Goal: Transaction & Acquisition: Purchase product/service

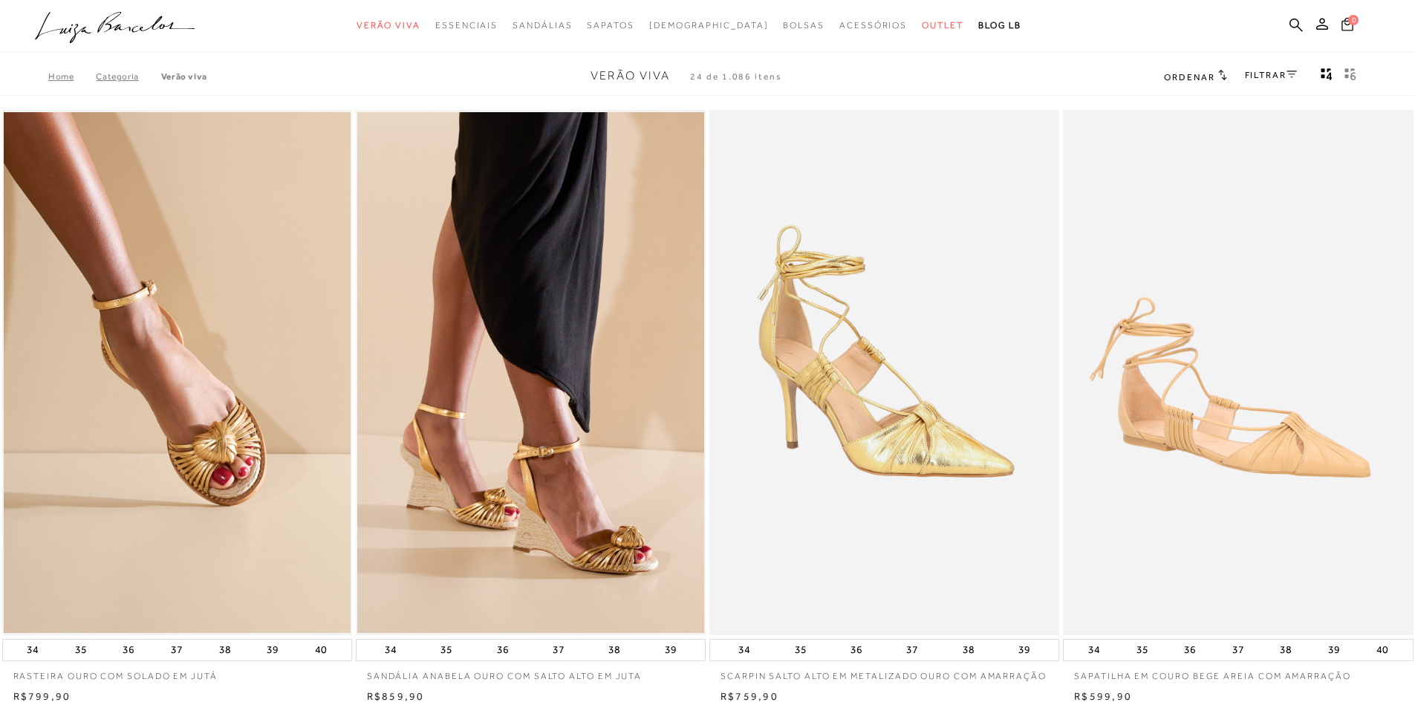
click at [1354, 27] on button "0" at bounding box center [1347, 26] width 21 height 20
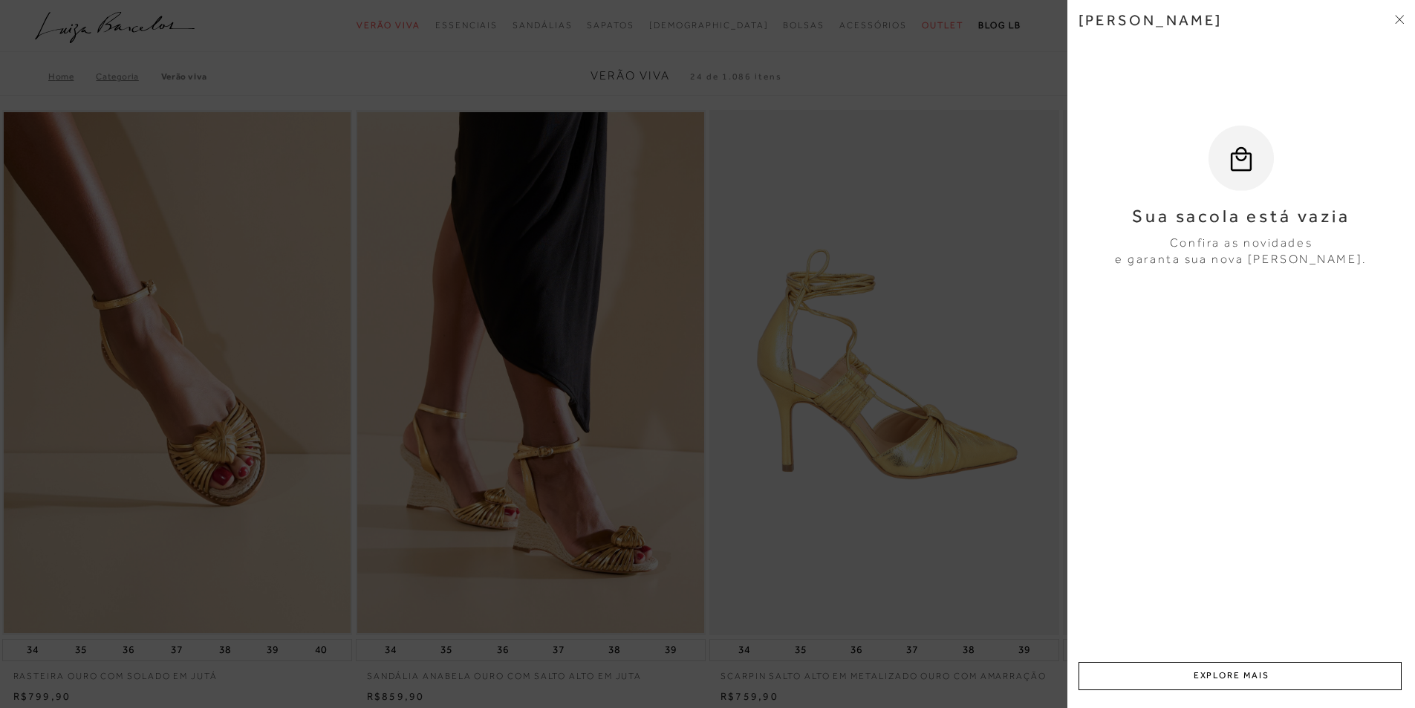
click at [939, 201] on div at bounding box center [707, 354] width 1415 height 708
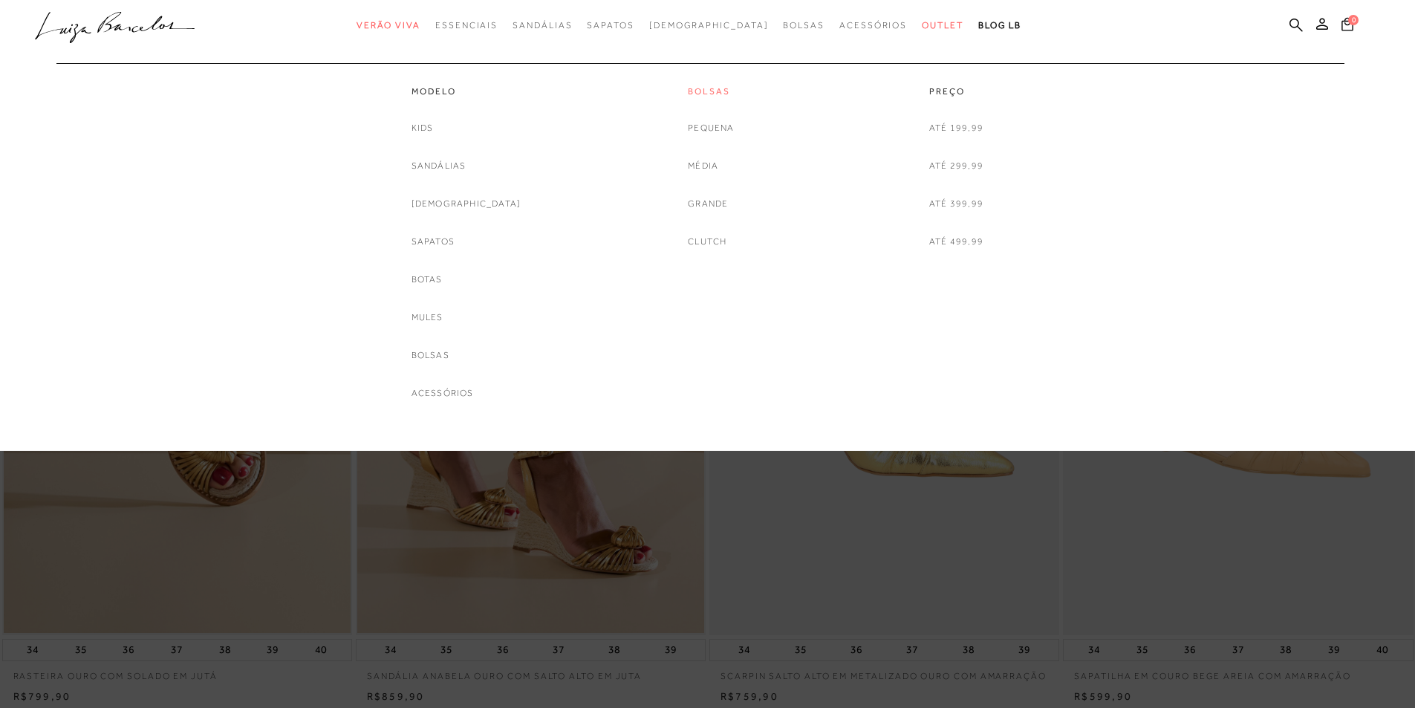
click at [712, 95] on link "Bolsas" at bounding box center [711, 91] width 46 height 13
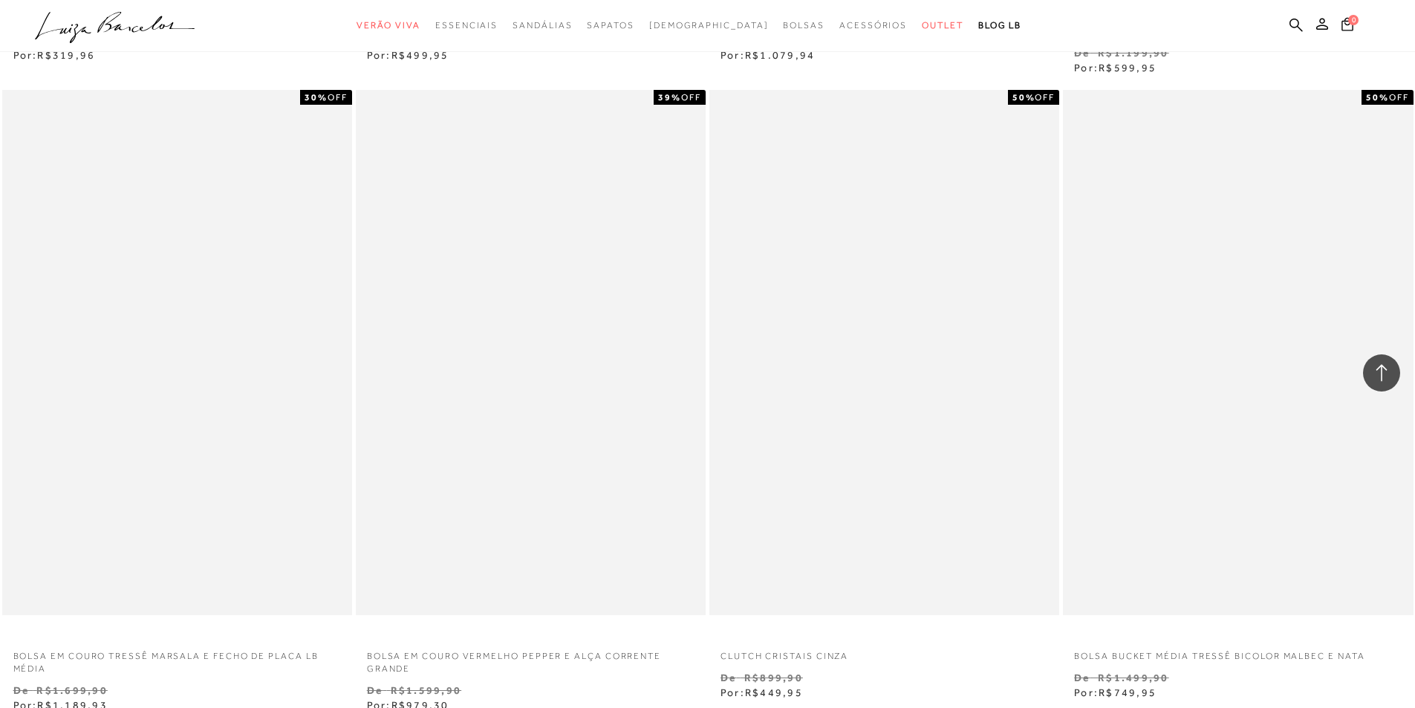
scroll to position [3492, 0]
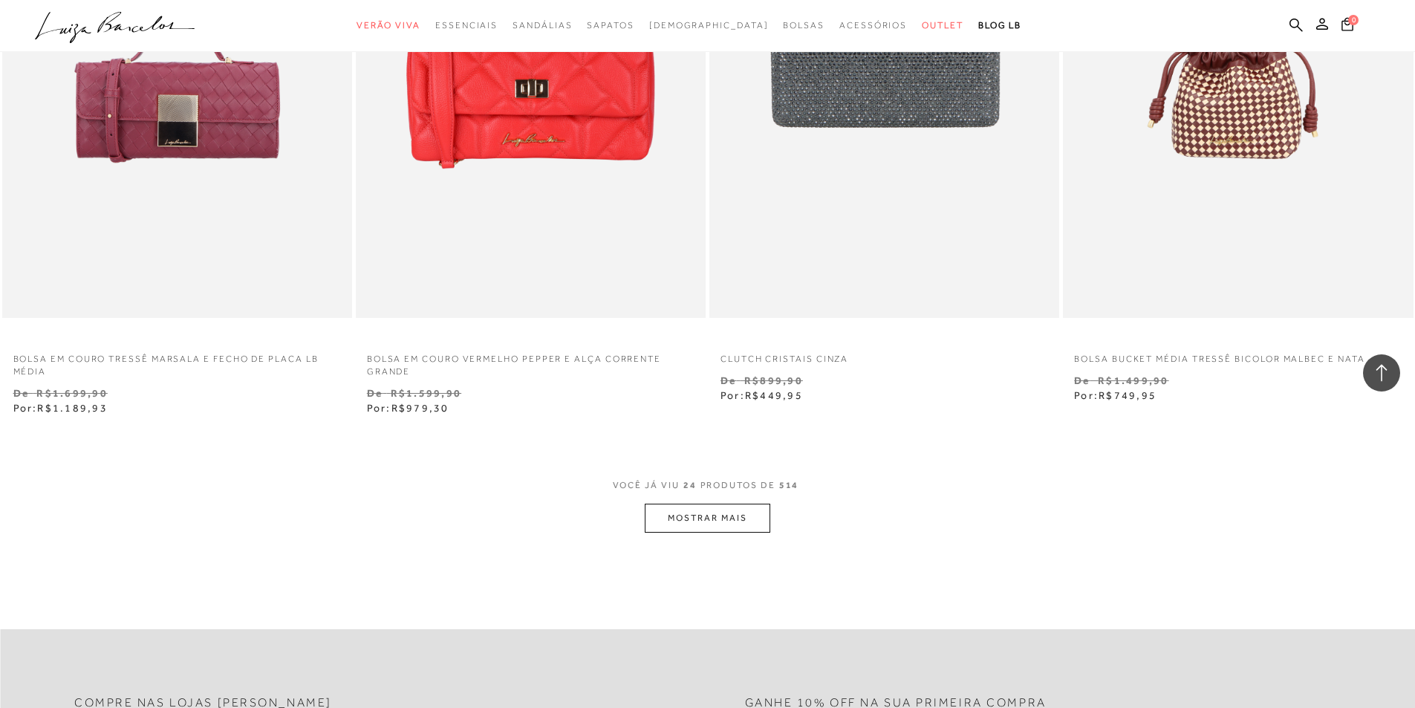
click at [730, 529] on button "MOSTRAR MAIS" at bounding box center [707, 518] width 125 height 29
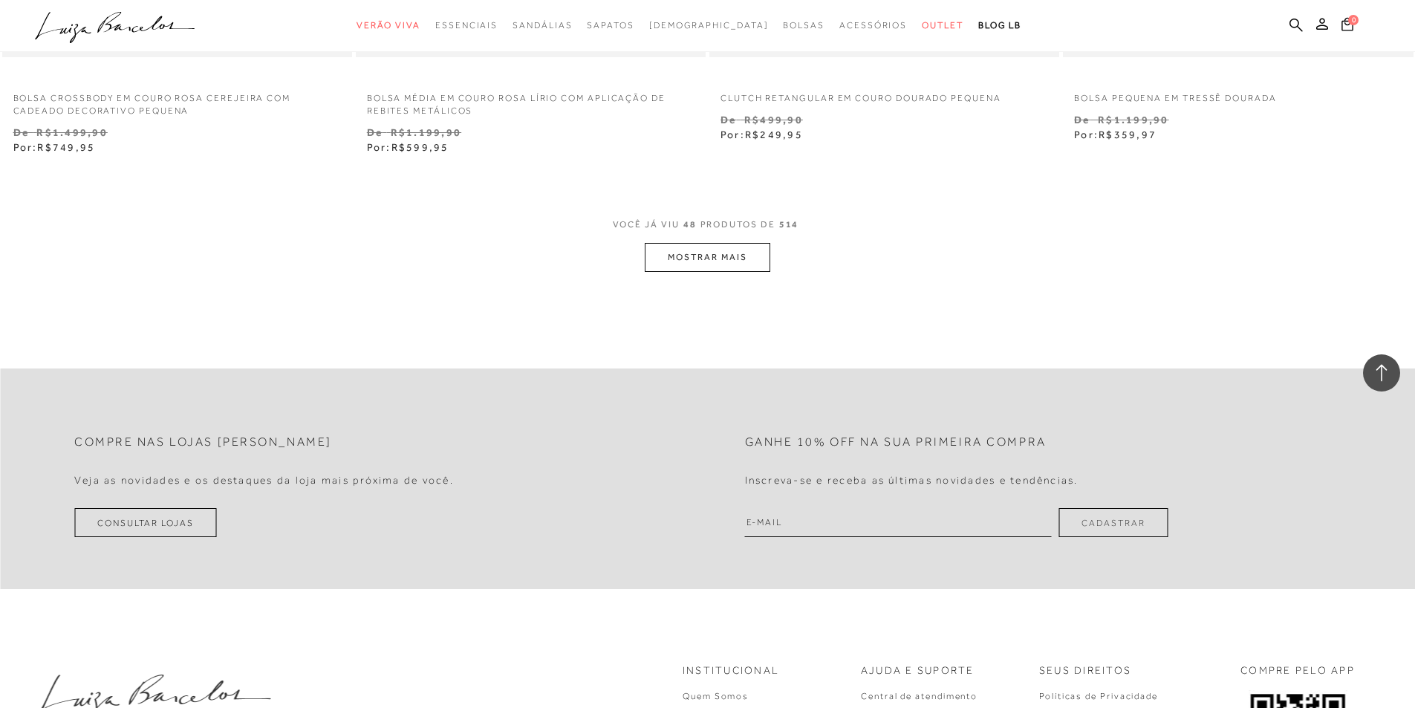
scroll to position [7578, 0]
click at [730, 249] on button "MOSTRAR MAIS" at bounding box center [707, 256] width 125 height 29
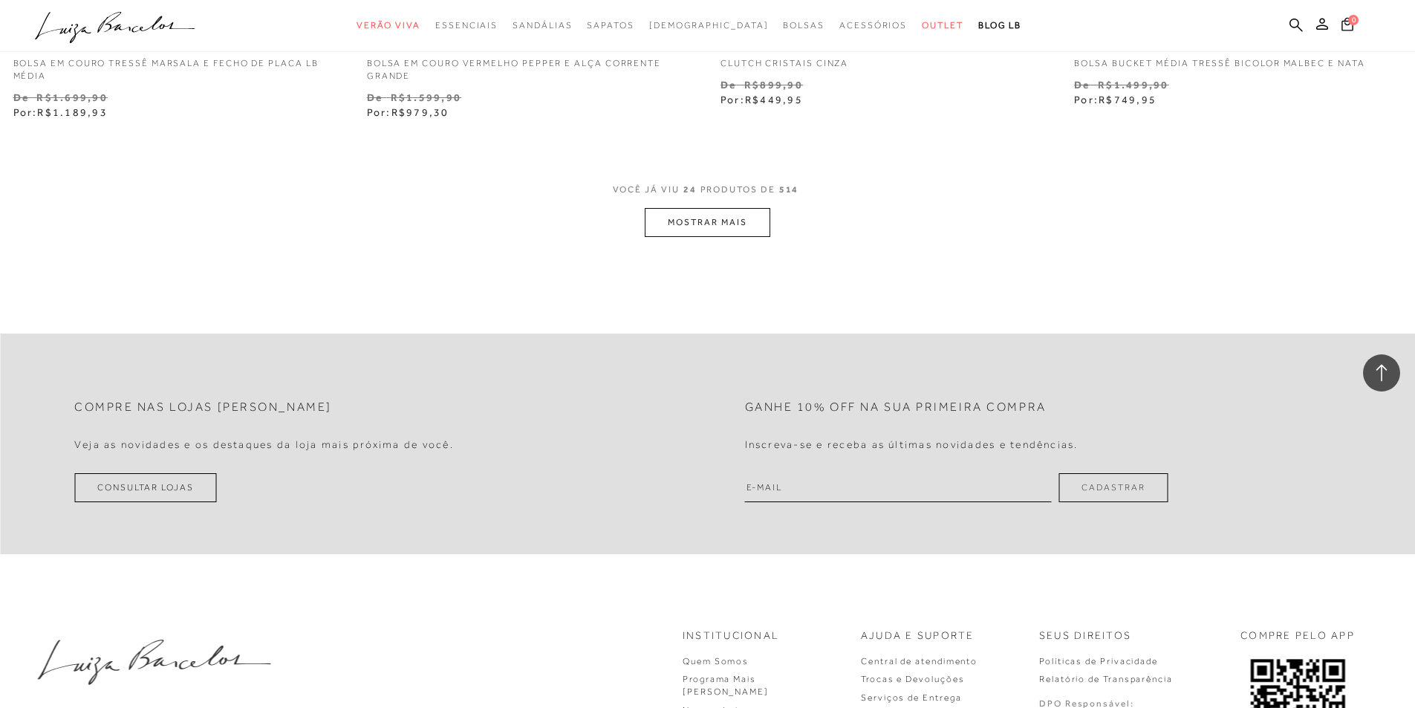
scroll to position [3789, 0]
